Goal: Information Seeking & Learning: Learn about a topic

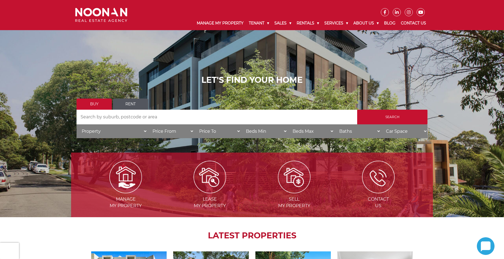
click at [124, 116] on input "Search by Address" at bounding box center [217, 117] width 281 height 15
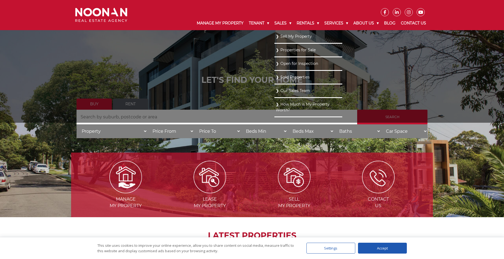
click at [287, 75] on link "Sold Properties" at bounding box center [308, 77] width 65 height 7
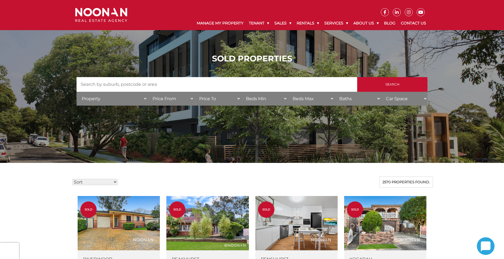
scroll to position [66, 0]
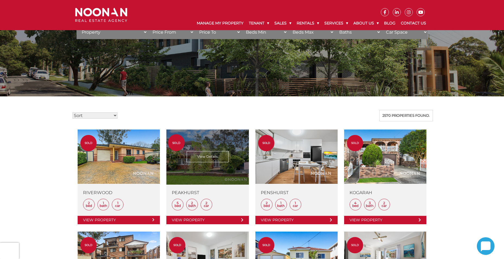
click at [215, 158] on link at bounding box center [207, 176] width 82 height 95
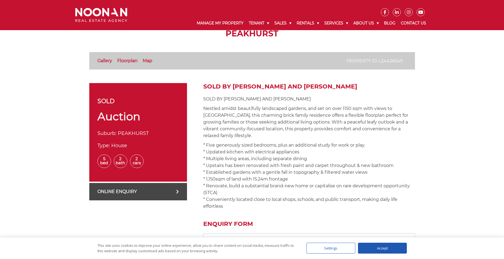
scroll to position [127, 0]
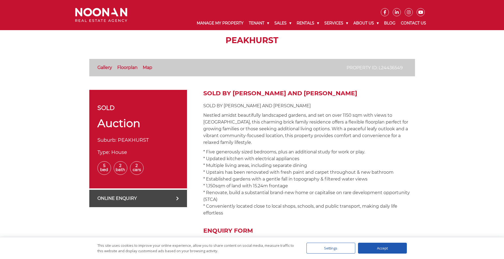
click at [319, 160] on p "* Five generously sized bedrooms, plus an additional study for work or play. * …" at bounding box center [309, 182] width 212 height 68
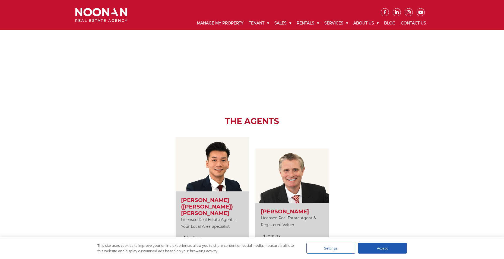
scroll to position [631, 0]
